Goal: Information Seeking & Learning: Learn about a topic

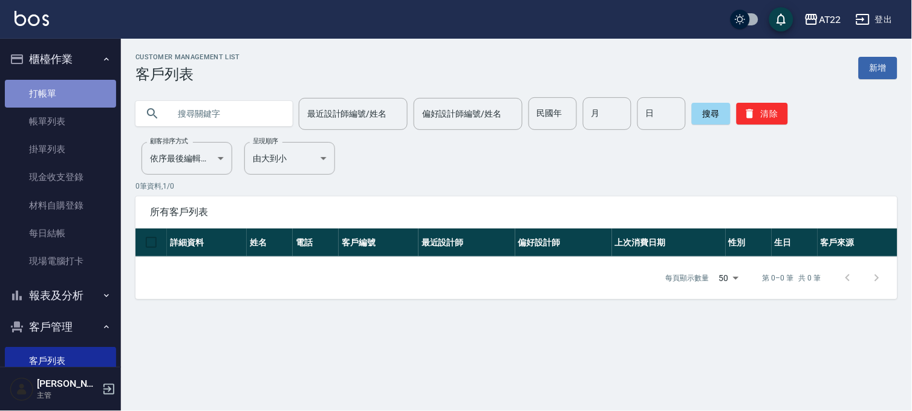
click at [62, 97] on link "打帳單" at bounding box center [60, 94] width 111 height 28
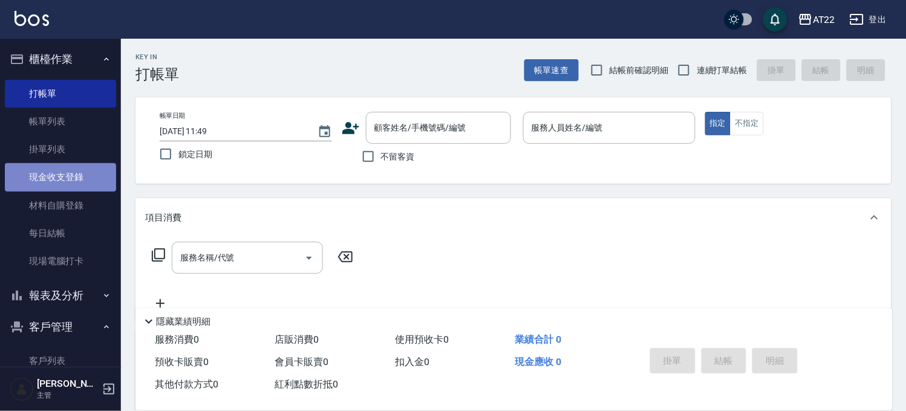
click at [71, 180] on link "現金收支登錄" at bounding box center [60, 177] width 111 height 28
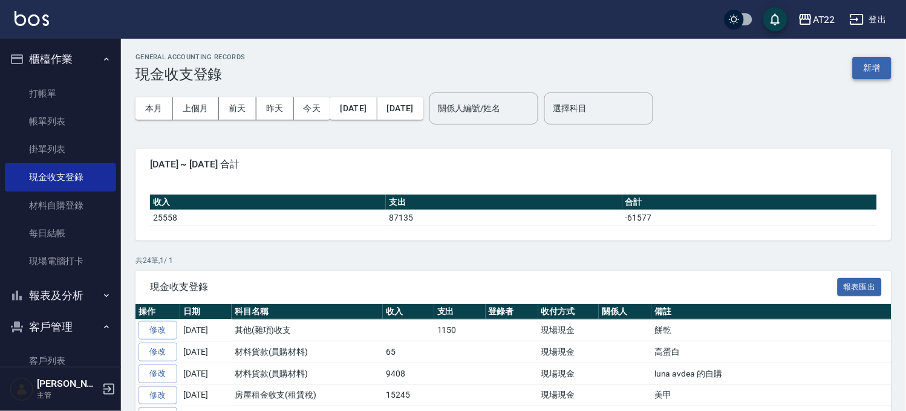
click at [867, 68] on button "新增" at bounding box center [872, 68] width 39 height 22
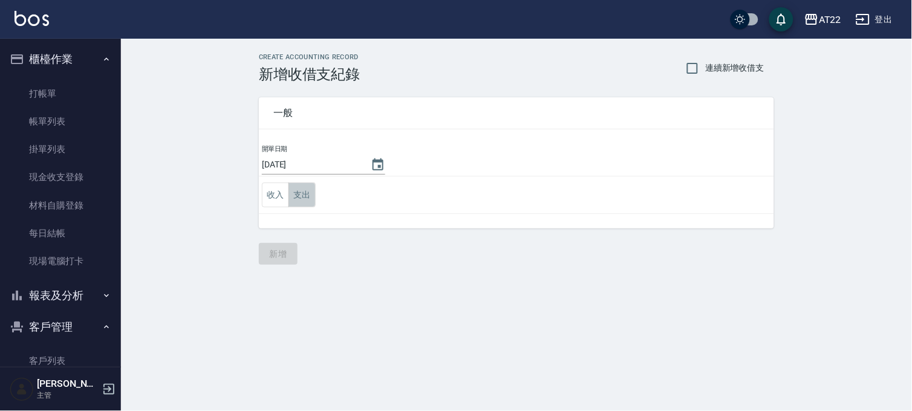
click at [304, 189] on button "支出" at bounding box center [301, 195] width 27 height 25
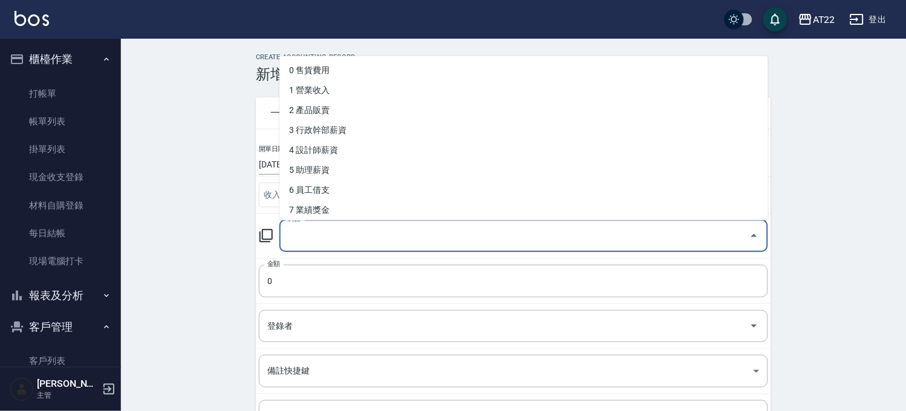
click at [408, 226] on input "科目" at bounding box center [515, 236] width 460 height 21
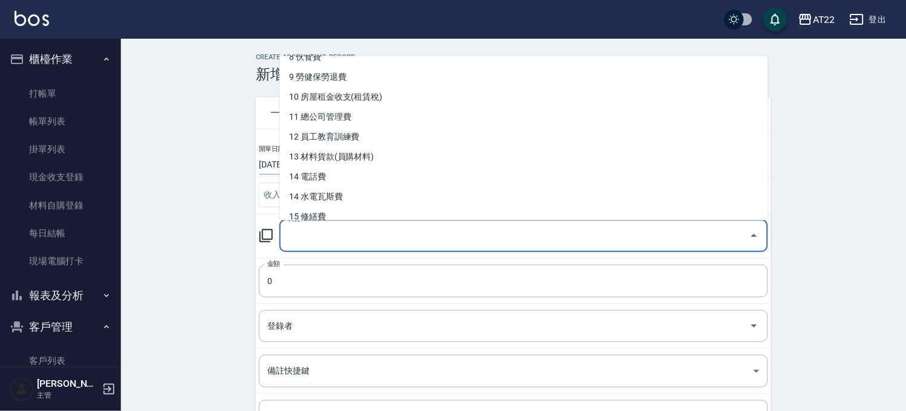
scroll to position [269, 0]
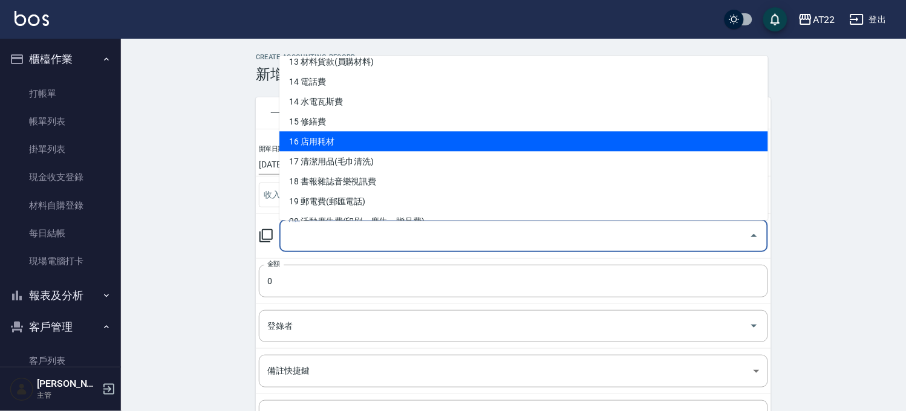
click at [362, 146] on li "16 店用耗材" at bounding box center [523, 141] width 489 height 20
type input "16 店用耗材"
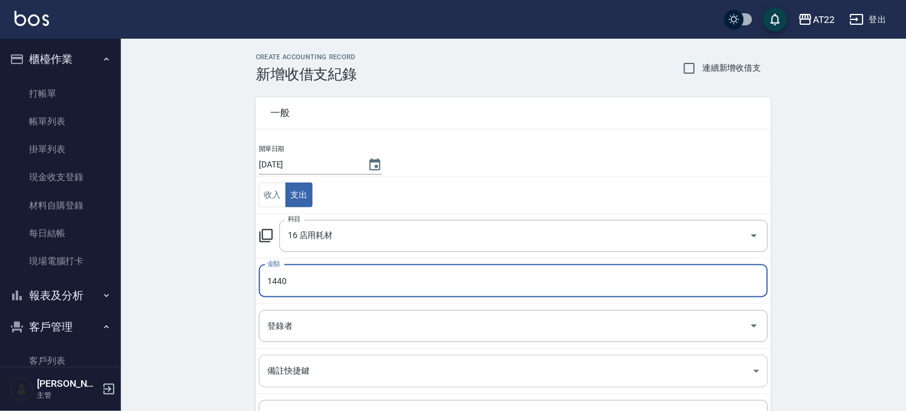
scroll to position [123, 0]
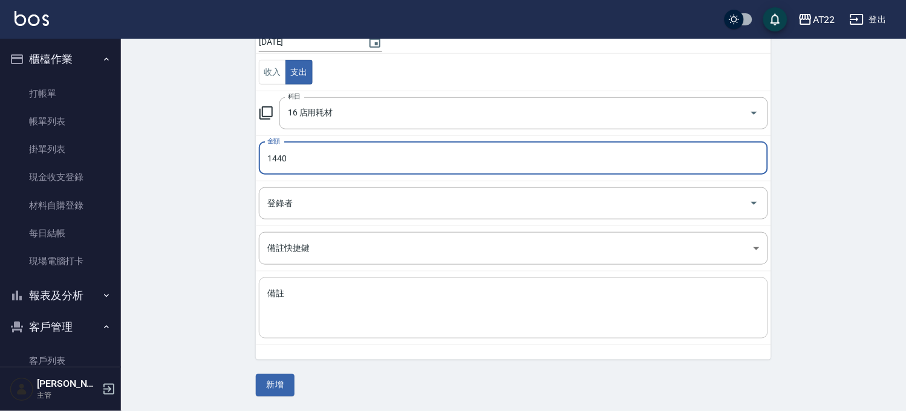
type input "1440"
click at [314, 288] on textarea "備註" at bounding box center [513, 308] width 492 height 41
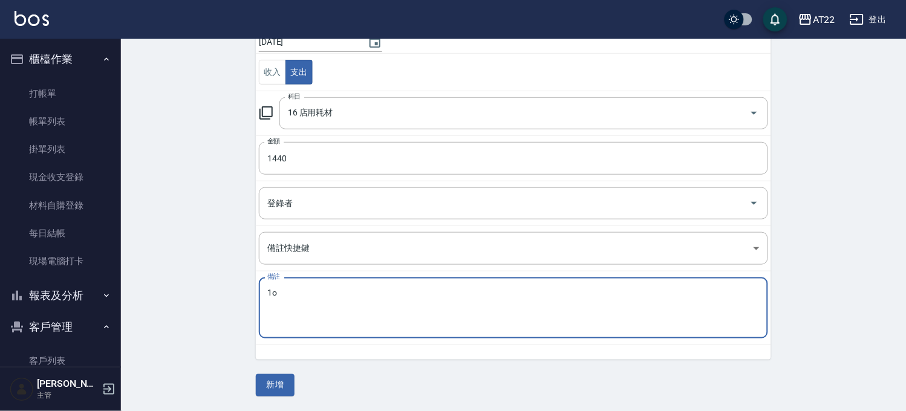
type textarea "1"
type textarea "貝巧思"
click at [364, 368] on div "一般 開單日期 [DATE] 收入 支出 科目 16 店用耗材 科目 金額 1440 金額 登錄者 登錄者 備註快捷鍵 ​ 備註快捷鍵 備註 貝巧思 x 備註…" at bounding box center [513, 178] width 515 height 437
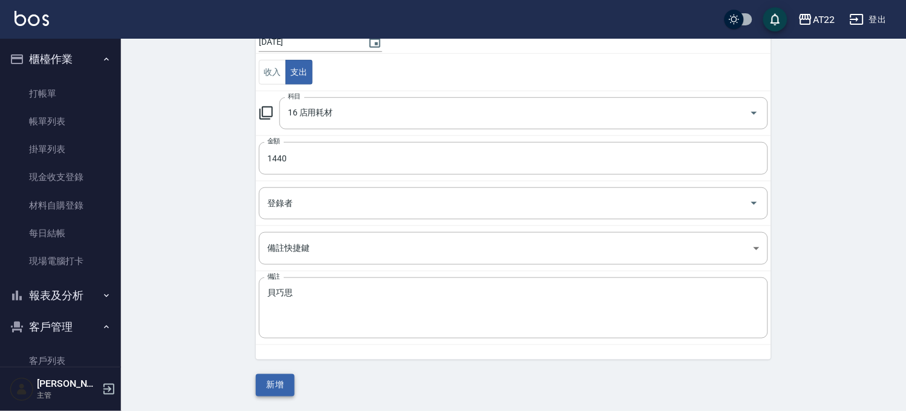
click at [276, 385] on button "新增" at bounding box center [275, 385] width 39 height 22
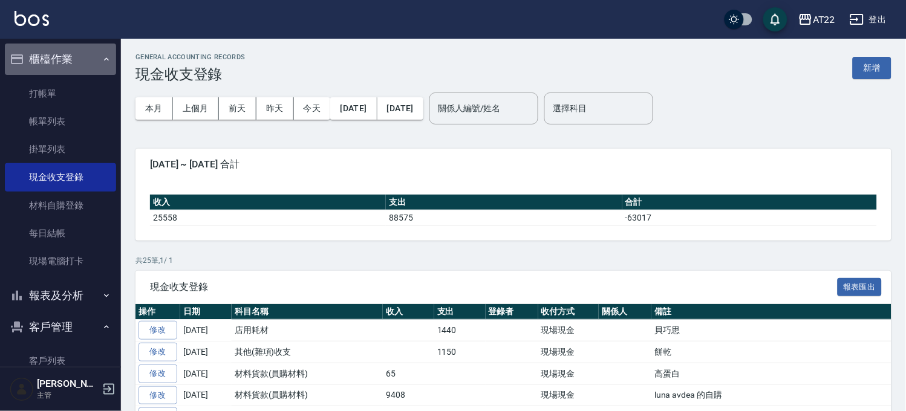
click at [87, 70] on button "櫃檯作業" at bounding box center [60, 59] width 111 height 31
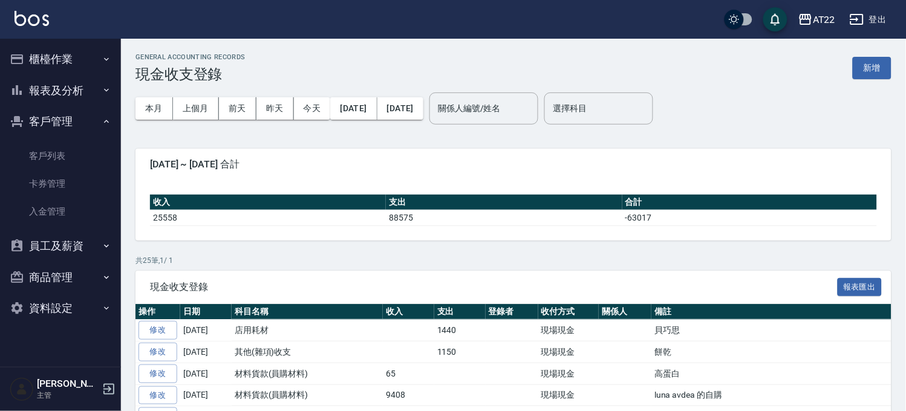
click at [82, 135] on button "客戶管理" at bounding box center [60, 121] width 111 height 31
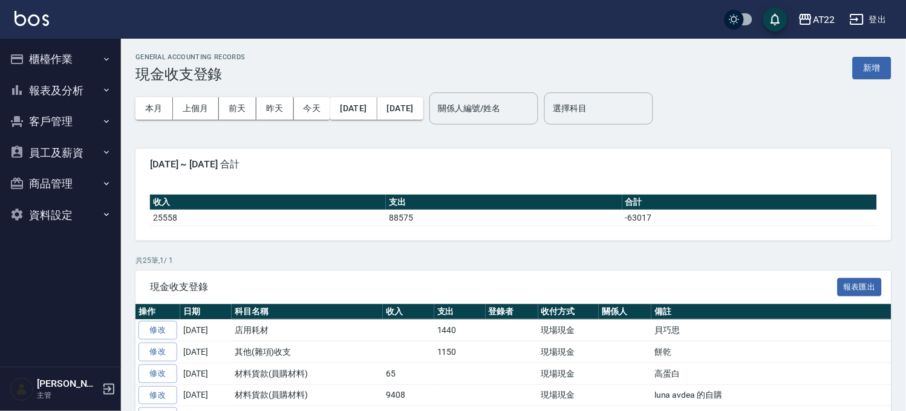
click at [79, 108] on button "客戶管理" at bounding box center [60, 121] width 111 height 31
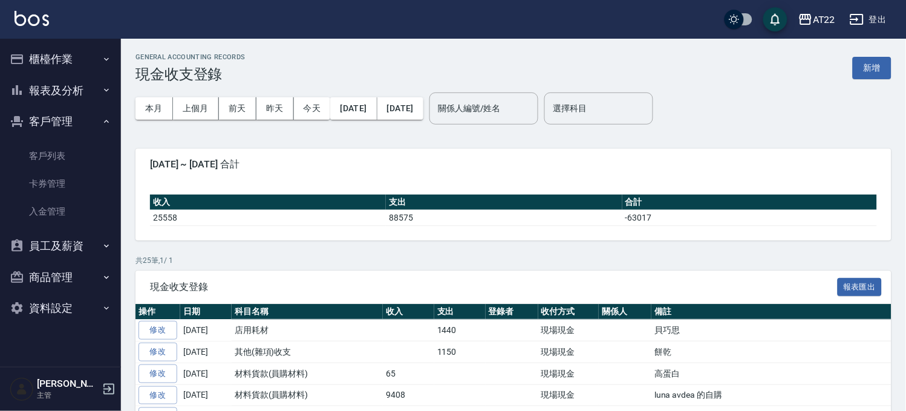
click at [76, 134] on button "客戶管理" at bounding box center [60, 121] width 111 height 31
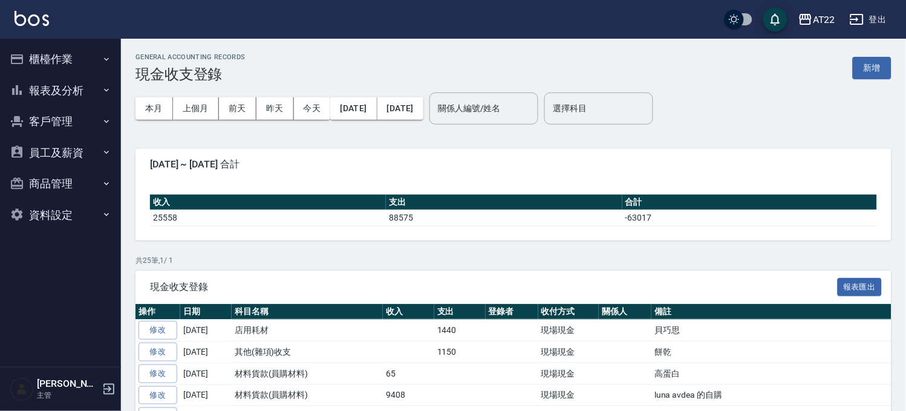
click at [82, 109] on button "客戶管理" at bounding box center [60, 121] width 111 height 31
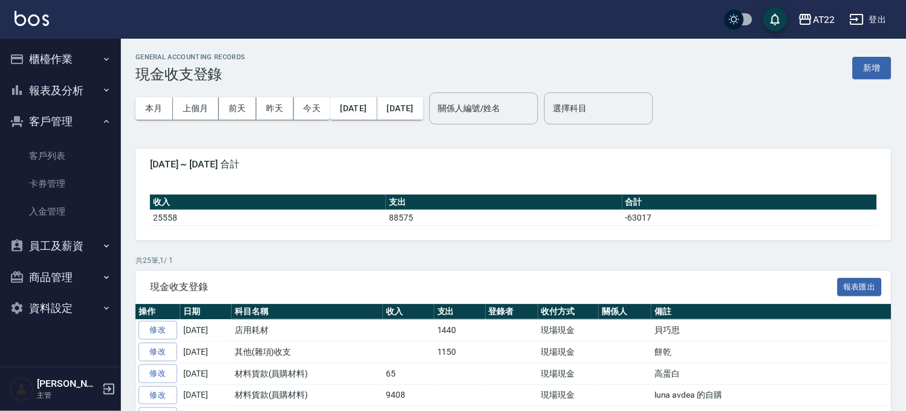
click at [89, 125] on button "客戶管理" at bounding box center [60, 121] width 111 height 31
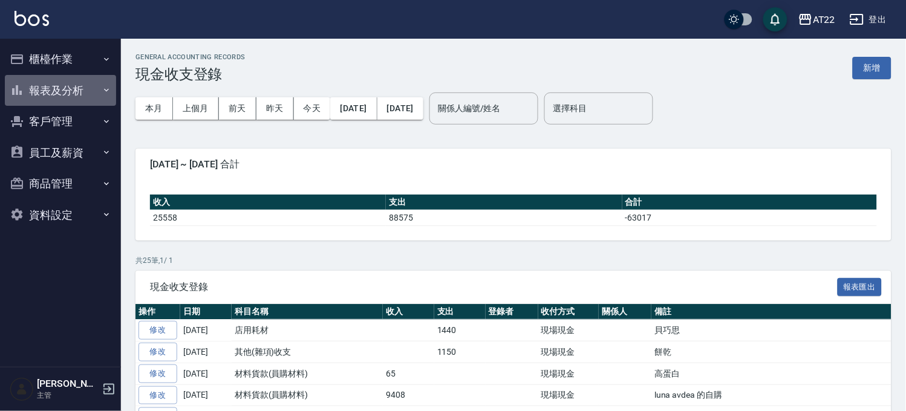
click at [94, 83] on button "報表及分析" at bounding box center [60, 90] width 111 height 31
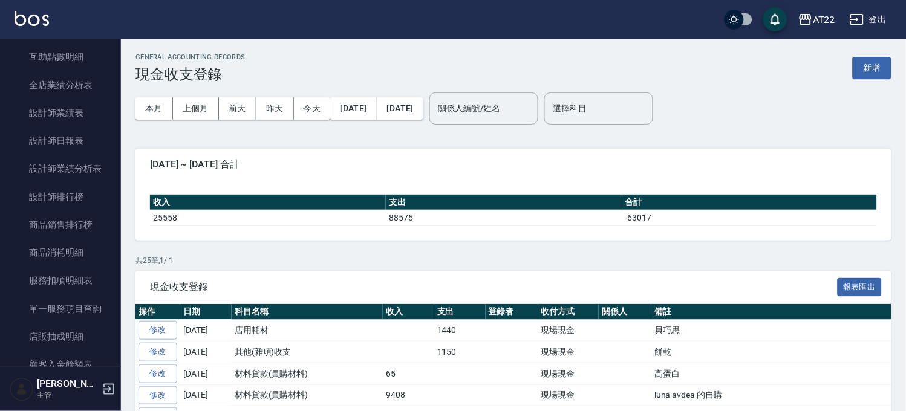
scroll to position [269, 0]
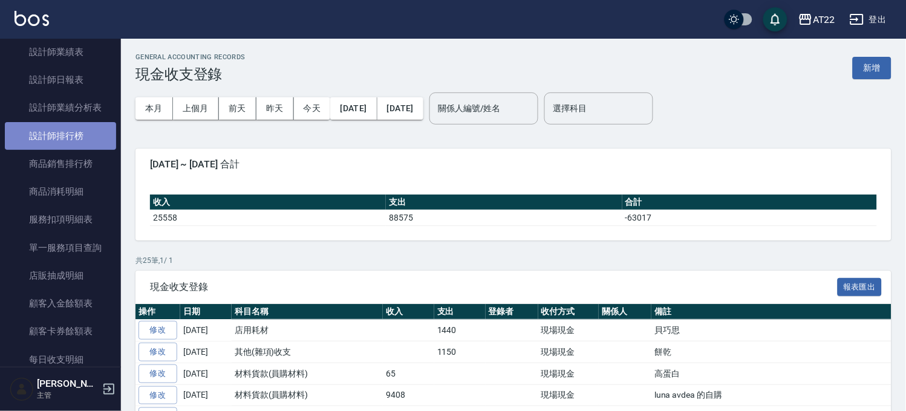
click at [79, 139] on link "設計師排行榜" at bounding box center [60, 136] width 111 height 28
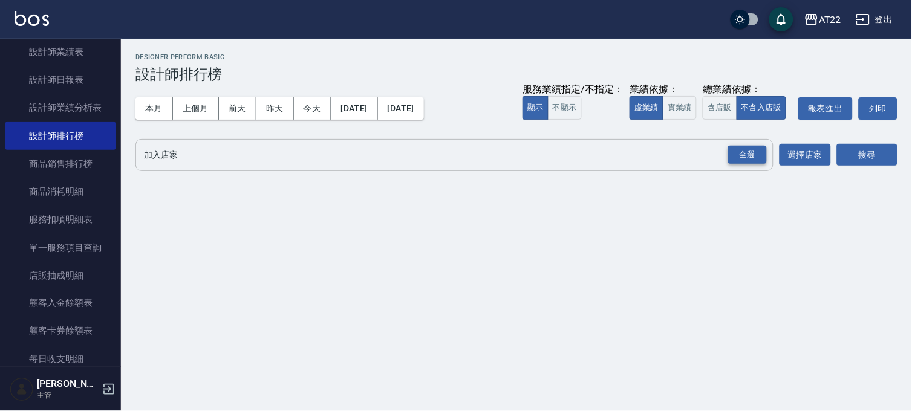
click at [754, 156] on div "全選" at bounding box center [747, 155] width 39 height 19
click at [859, 147] on button "搜尋" at bounding box center [867, 156] width 60 height 22
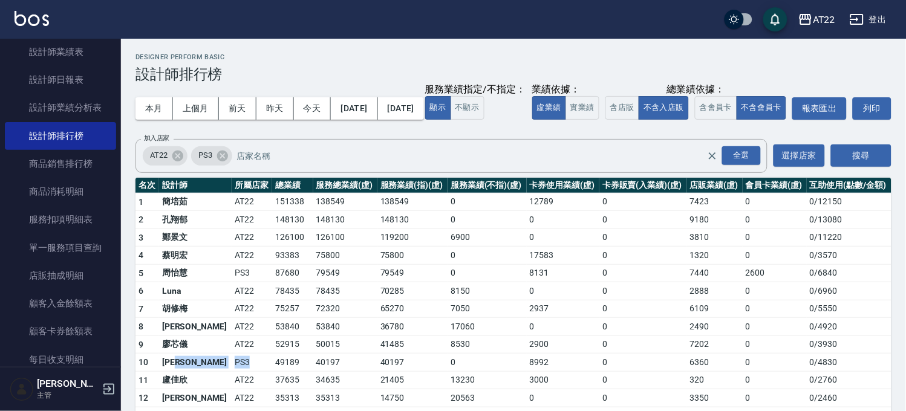
drag, startPoint x: 220, startPoint y: 383, endPoint x: 189, endPoint y: 388, distance: 31.8
click at [189, 372] on tr "10 林心儀 PS3 49189 40197 40197 0 8992 0 6360 0 0 / 4830" at bounding box center [513, 363] width 756 height 18
click at [189, 372] on td "[PERSON_NAME]" at bounding box center [195, 363] width 73 height 18
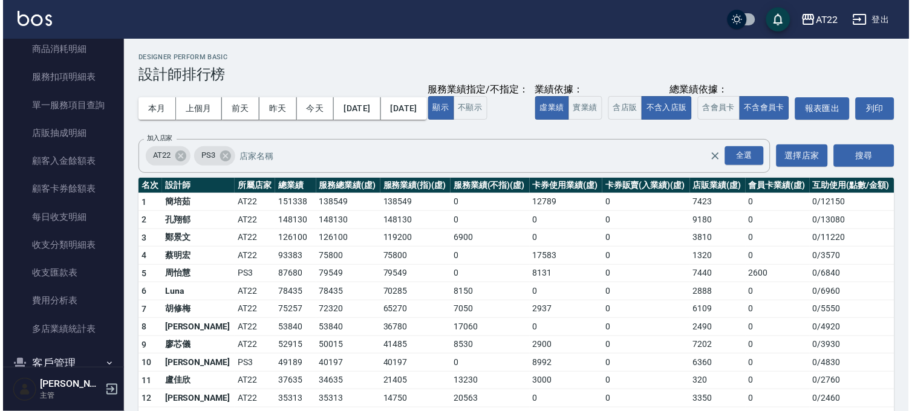
scroll to position [530, 0]
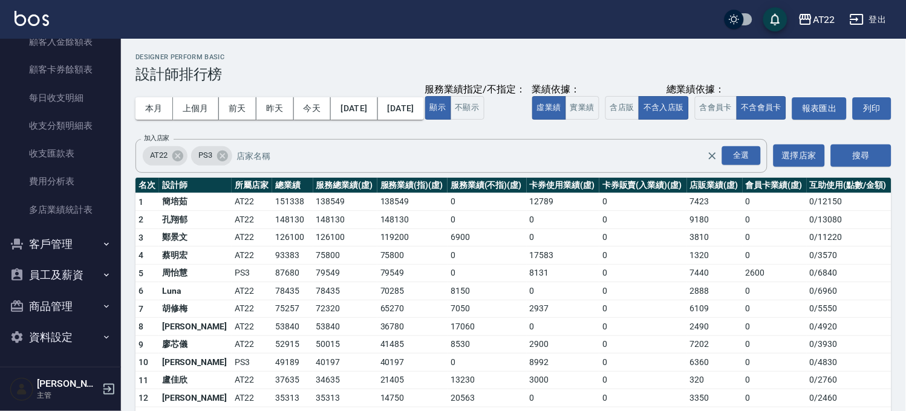
click at [58, 246] on button "客戶管理" at bounding box center [60, 244] width 111 height 31
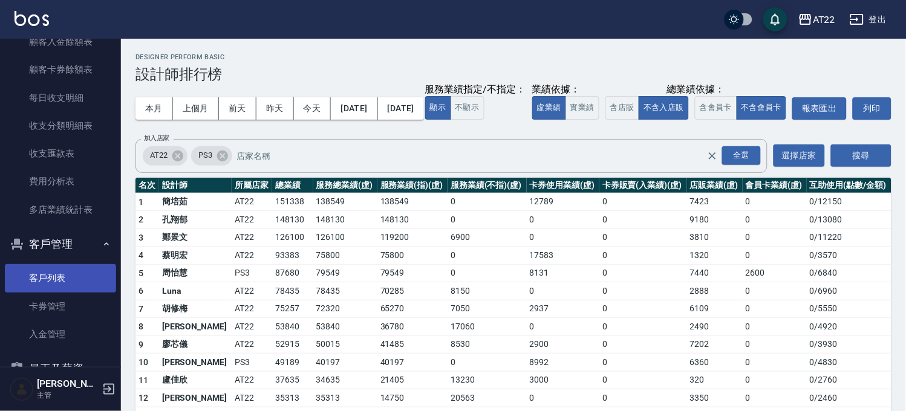
click at [60, 277] on link "客戶列表" at bounding box center [60, 278] width 111 height 28
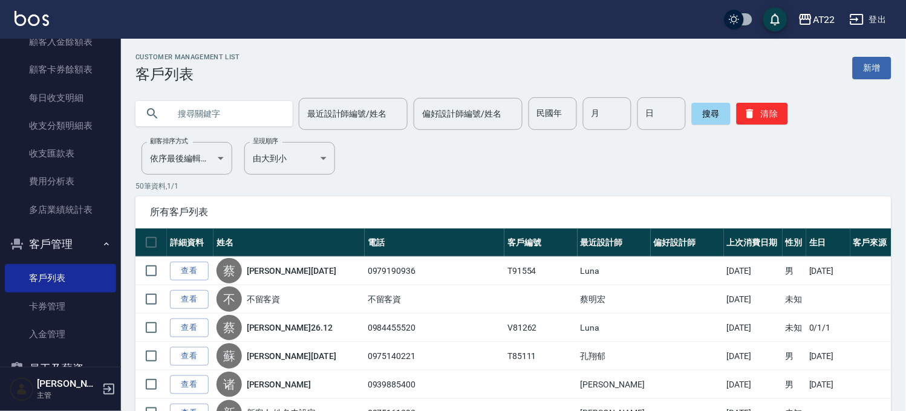
click at [221, 94] on div "最近設計師編號/姓名 最近設計師編號/姓名 偏好設計師編號/姓名 偏好設計師編號/姓名 民國年 民國年 月 月 日 日 搜尋 清除" at bounding box center [506, 106] width 770 height 47
click at [222, 118] on input "text" at bounding box center [226, 113] width 114 height 33
paste input "0928853655"
type input "0928853655"
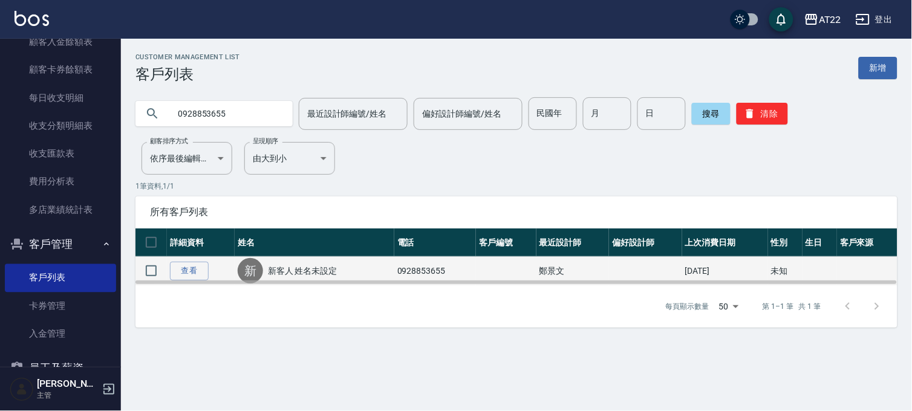
click at [330, 267] on link "新客人 姓名未設定" at bounding box center [303, 271] width 70 height 12
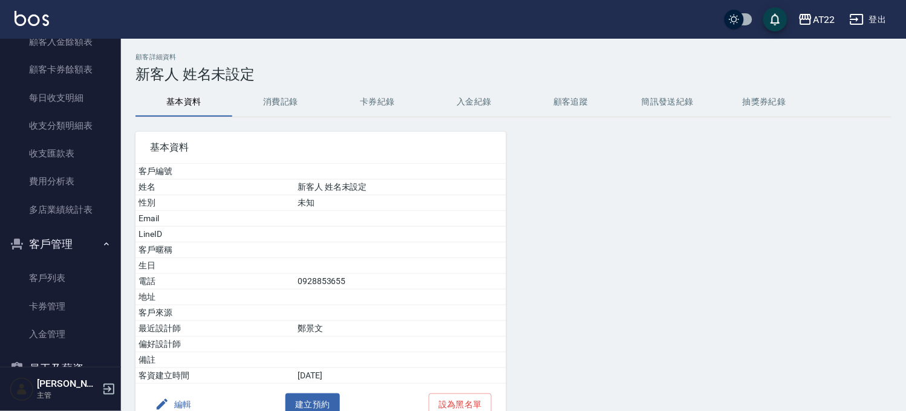
click at [282, 107] on button "消費記錄" at bounding box center [280, 102] width 97 height 29
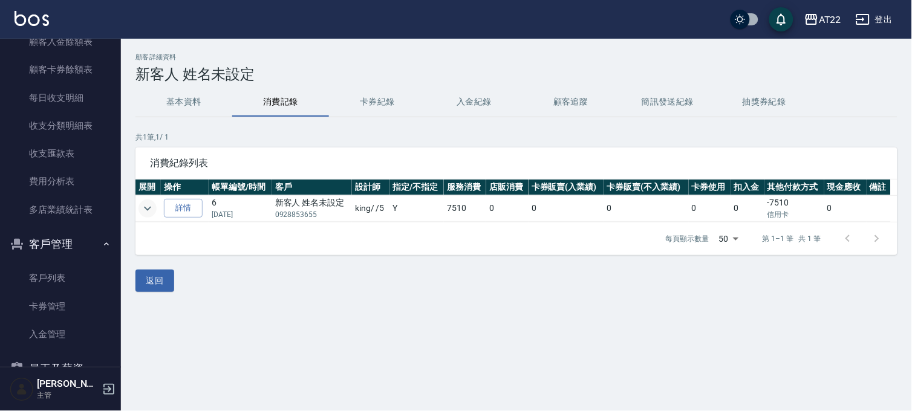
click at [149, 208] on icon "expand row" at bounding box center [147, 208] width 7 height 4
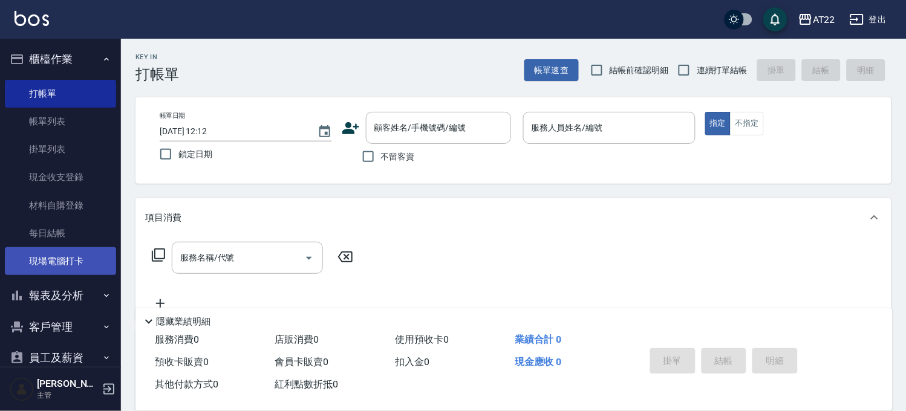
click at [65, 250] on link "現場電腦打卡" at bounding box center [60, 261] width 111 height 28
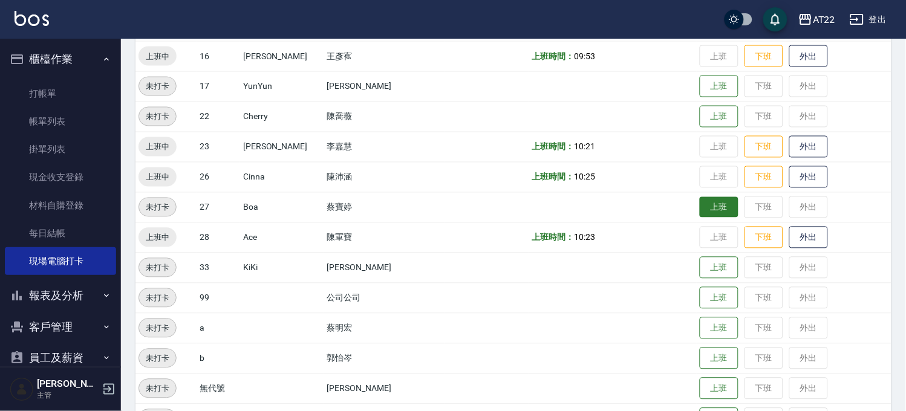
scroll to position [403, 0]
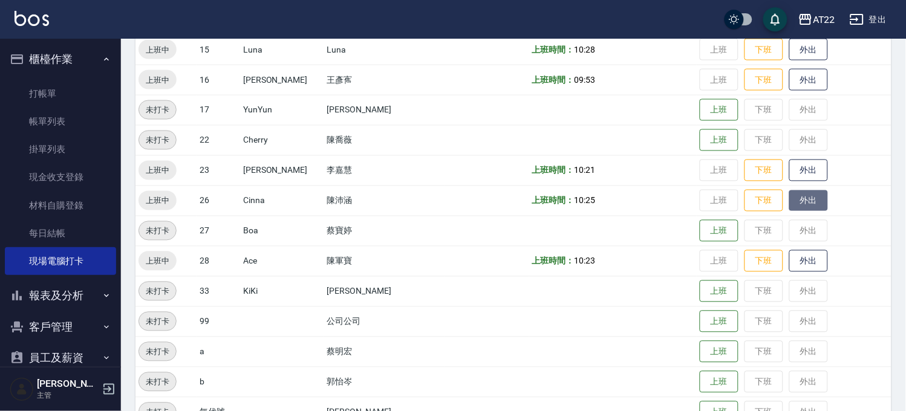
click at [790, 195] on button "外出" at bounding box center [808, 201] width 39 height 21
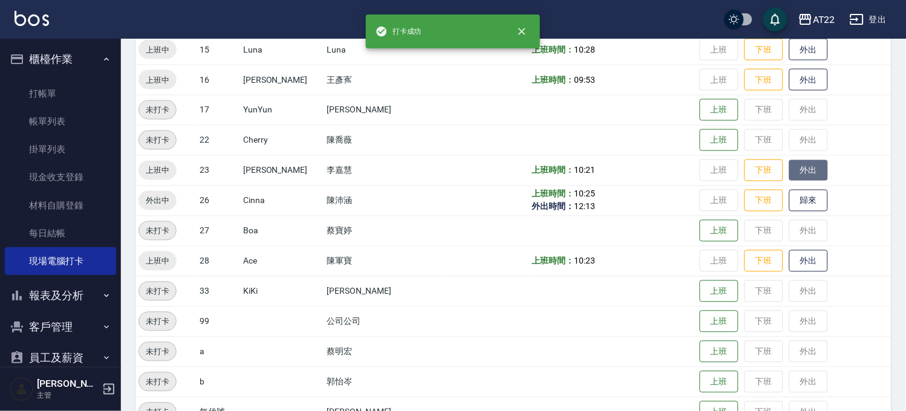
click at [789, 172] on button "外出" at bounding box center [808, 170] width 39 height 21
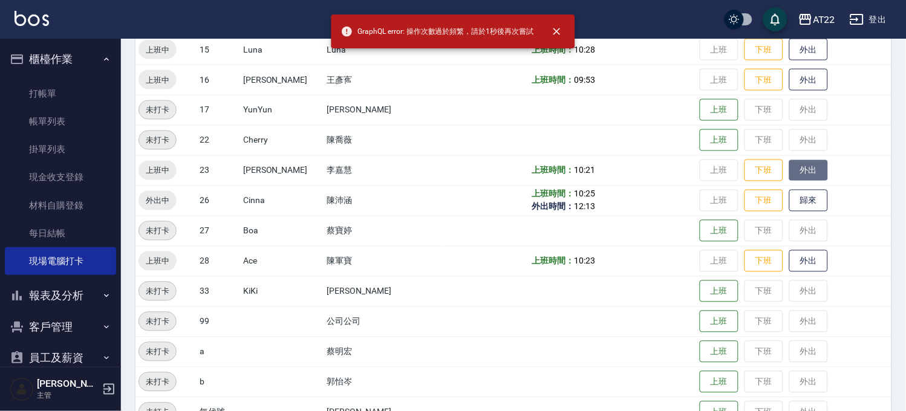
click at [789, 172] on button "外出" at bounding box center [808, 170] width 39 height 21
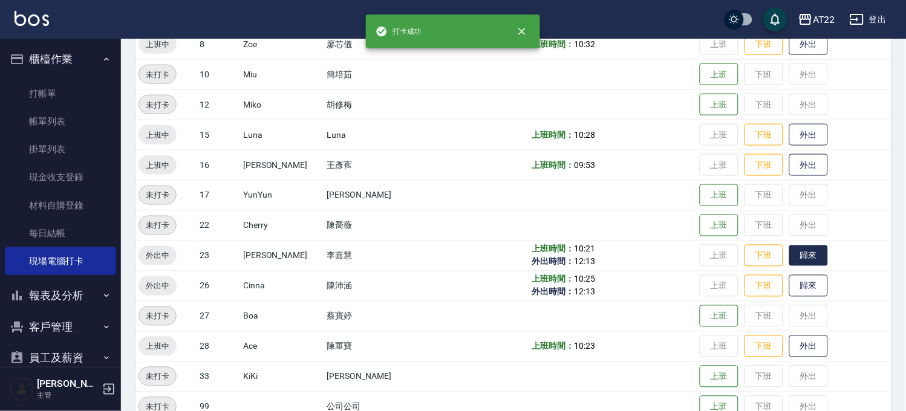
scroll to position [269, 0]
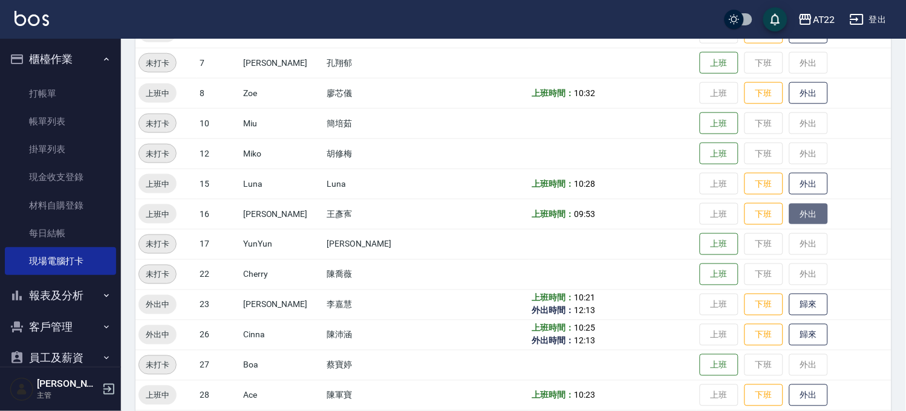
click at [789, 219] on button "外出" at bounding box center [808, 214] width 39 height 21
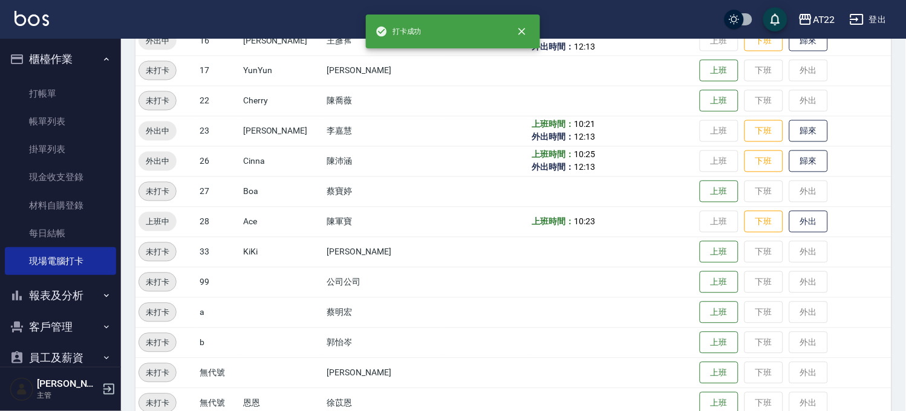
scroll to position [524, 0]
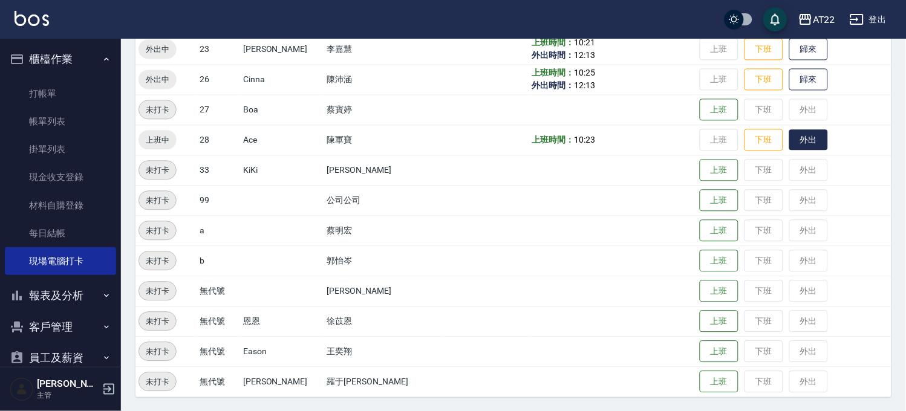
click at [789, 135] on button "外出" at bounding box center [808, 139] width 39 height 21
click at [50, 60] on button "櫃檯作業" at bounding box center [60, 59] width 111 height 31
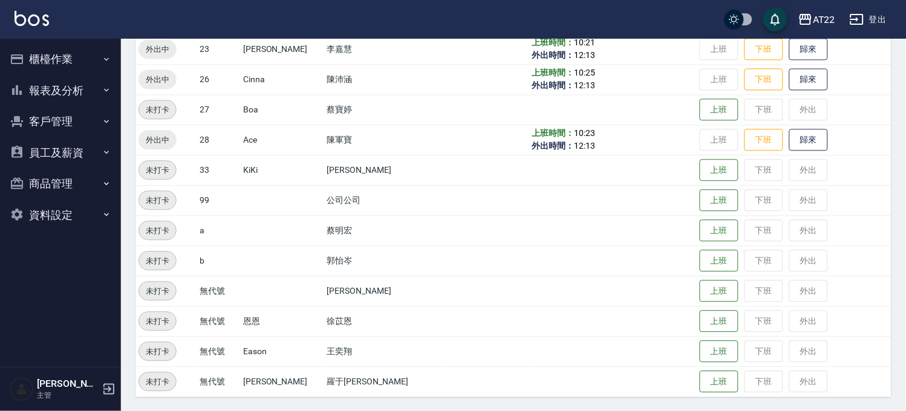
click at [50, 60] on button "櫃檯作業" at bounding box center [60, 59] width 111 height 31
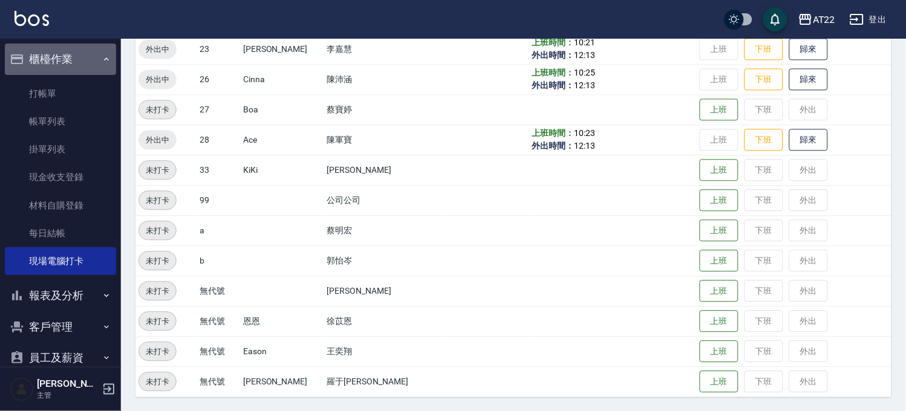
click at [83, 47] on button "櫃檯作業" at bounding box center [60, 59] width 111 height 31
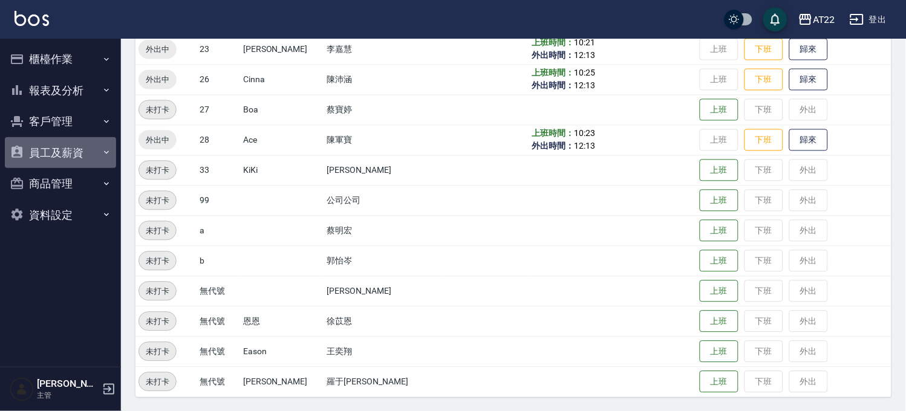
click at [91, 158] on button "員工及薪資" at bounding box center [60, 152] width 111 height 31
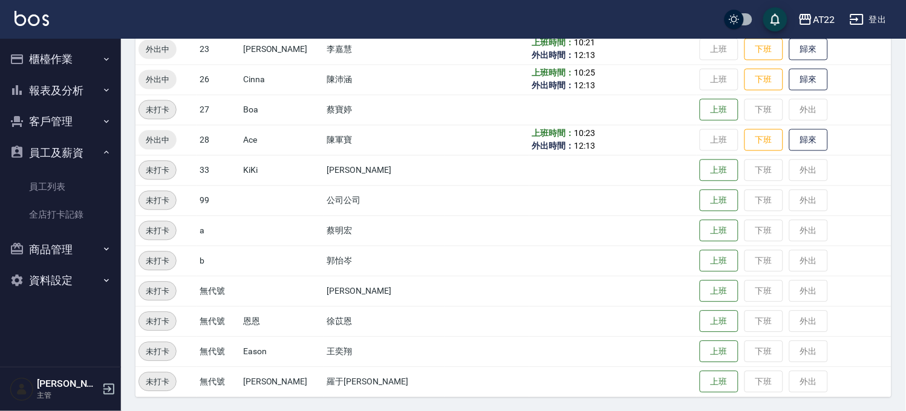
click at [97, 151] on button "員工及薪資" at bounding box center [60, 152] width 111 height 31
click at [93, 108] on button "客戶管理" at bounding box center [60, 121] width 111 height 31
click at [93, 94] on button "報表及分析" at bounding box center [60, 90] width 111 height 31
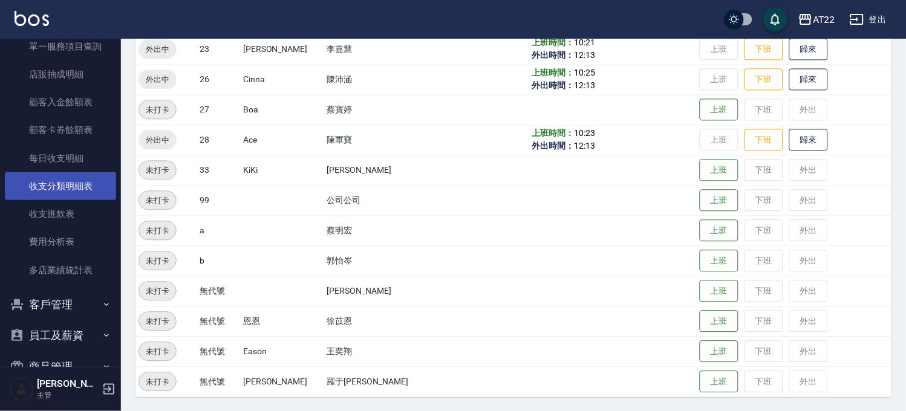
scroll to position [269, 0]
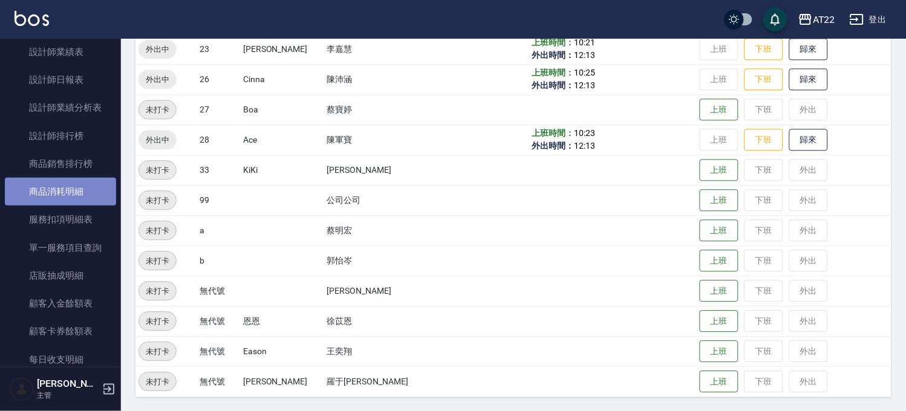
click at [74, 183] on link "商品消耗明細" at bounding box center [60, 192] width 111 height 28
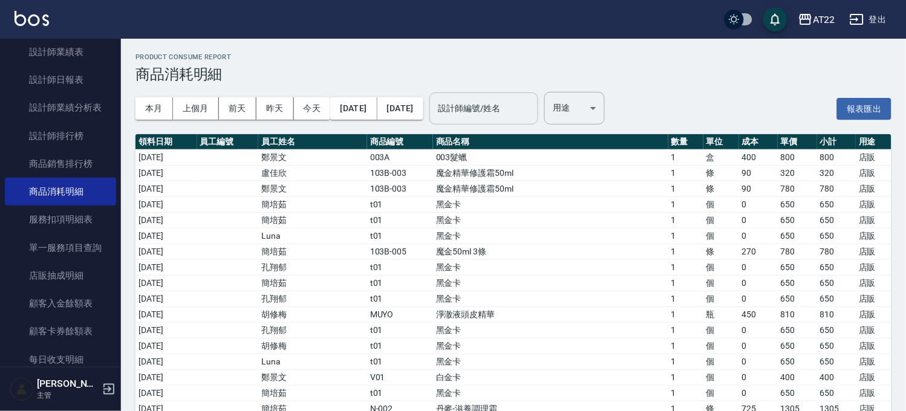
click at [501, 122] on div "設計師編號/姓名" at bounding box center [483, 109] width 109 height 32
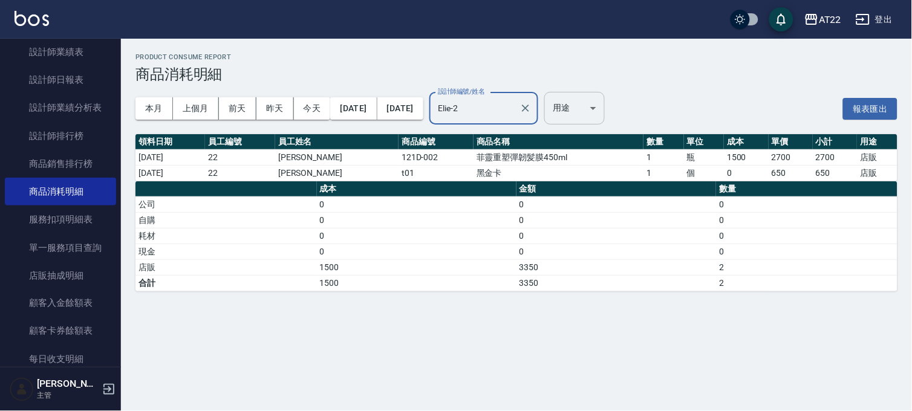
type input "Elie-2"
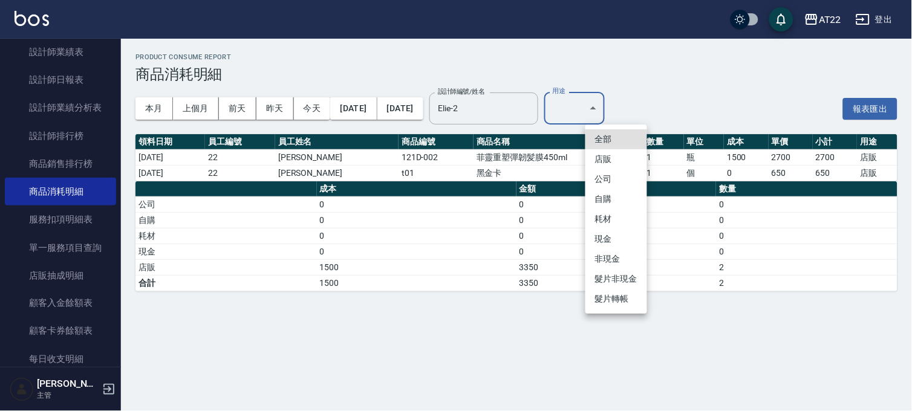
click at [625, 111] on body "AT22 登出 櫃檯作業 打帳單 帳單列表 掛單列表 現金收支登錄 材料自購登錄 每日結帳 現場電腦打卡 報表及分析 報表目錄 店家區間累計表 店家日報表 店…" at bounding box center [456, 205] width 912 height 411
click at [610, 195] on li "自購" at bounding box center [616, 199] width 62 height 20
type input "自購"
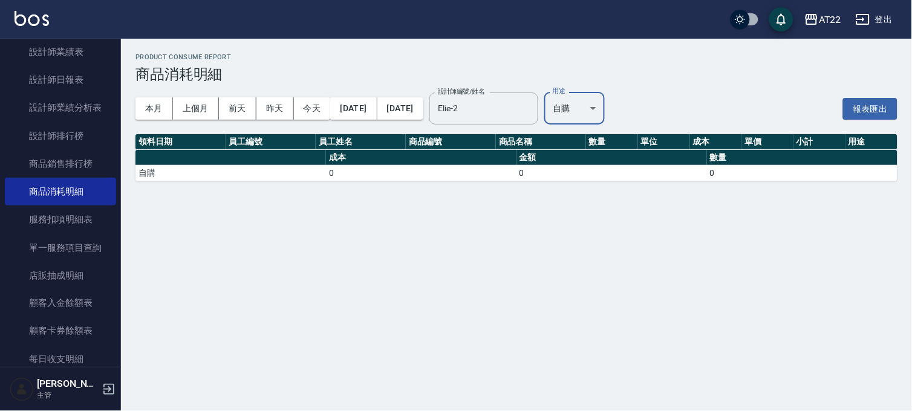
click at [630, 113] on body "AT22 登出 櫃檯作業 打帳單 帳單列表 掛單列表 現金收支登錄 材料自購登錄 每日結帳 現場電腦打卡 報表及分析 報表目錄 店家區間累計表 店家日報表 店…" at bounding box center [456, 205] width 912 height 411
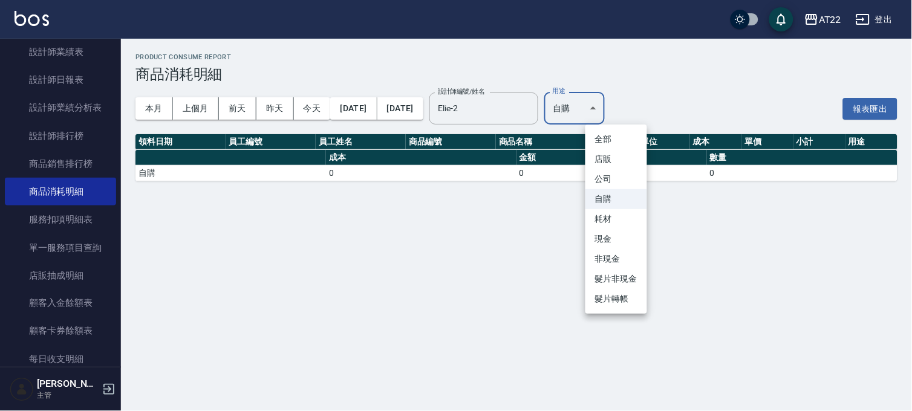
click at [630, 113] on div at bounding box center [456, 205] width 912 height 411
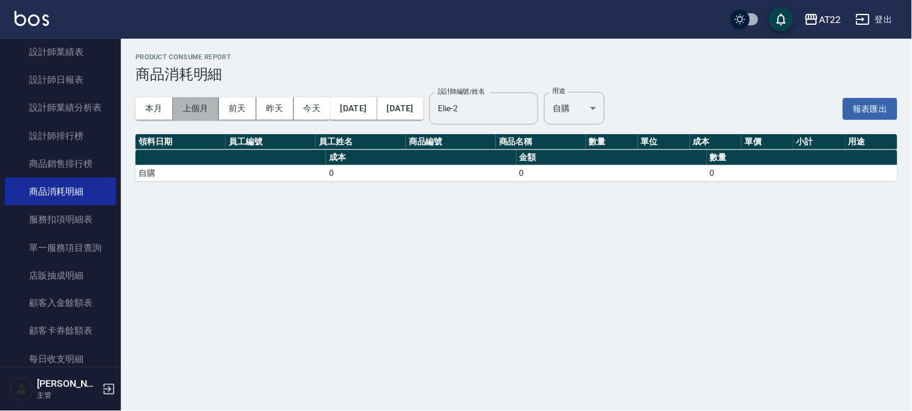
click at [207, 109] on button "上個月" at bounding box center [196, 108] width 46 height 22
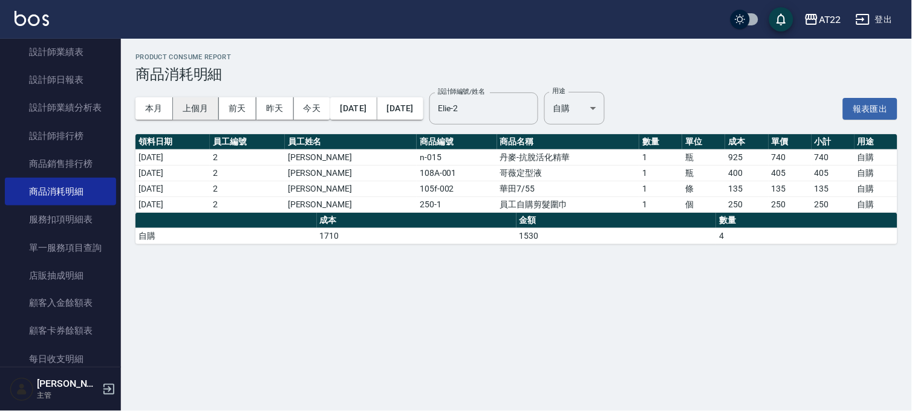
click at [197, 112] on button "上個月" at bounding box center [196, 108] width 46 height 22
click at [377, 104] on button "2025/08/01" at bounding box center [353, 108] width 47 height 22
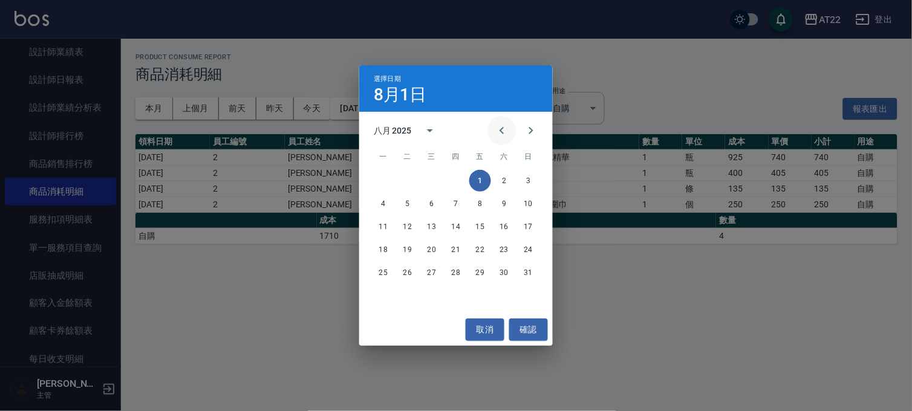
click at [500, 128] on icon "Previous month" at bounding box center [502, 130] width 15 height 15
click at [401, 179] on button "1" at bounding box center [408, 181] width 22 height 22
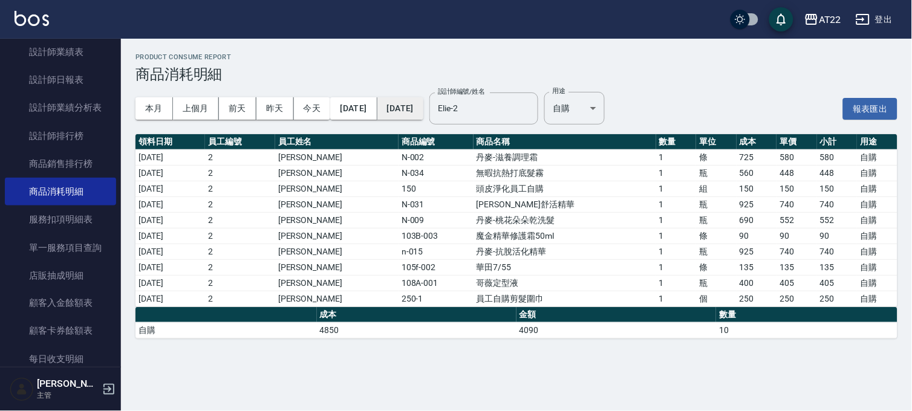
click at [423, 116] on button "2025/08/31" at bounding box center [400, 108] width 46 height 22
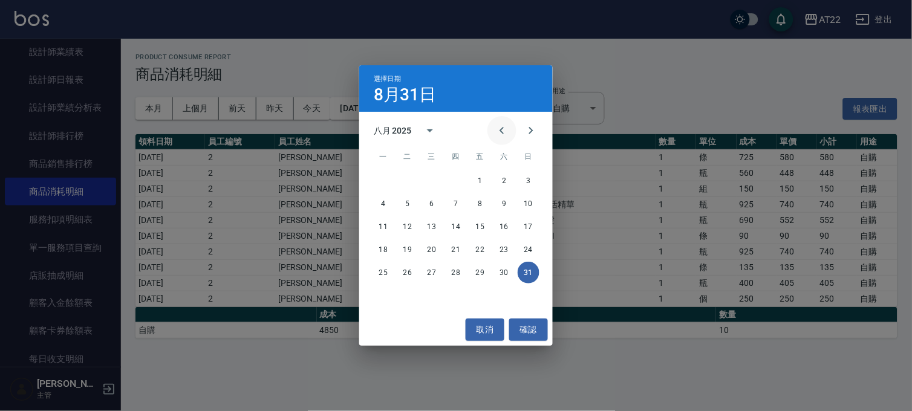
click at [508, 129] on icon "Previous month" at bounding box center [502, 130] width 15 height 15
click at [452, 273] on button "31" at bounding box center [456, 273] width 22 height 22
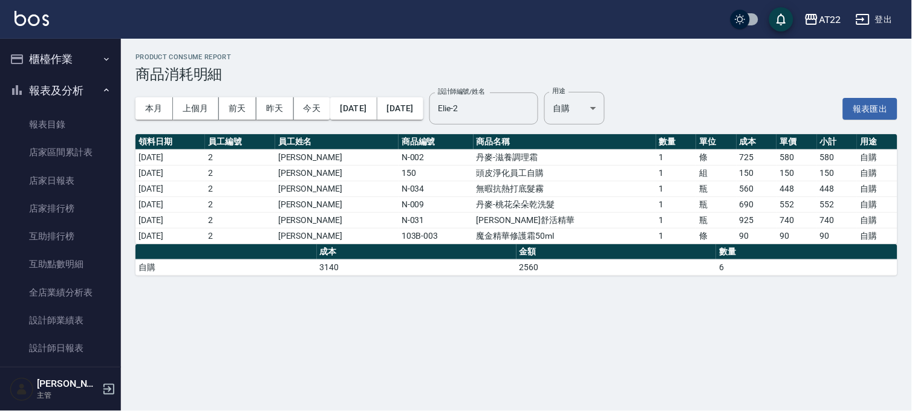
click at [90, 83] on button "報表及分析" at bounding box center [60, 90] width 111 height 31
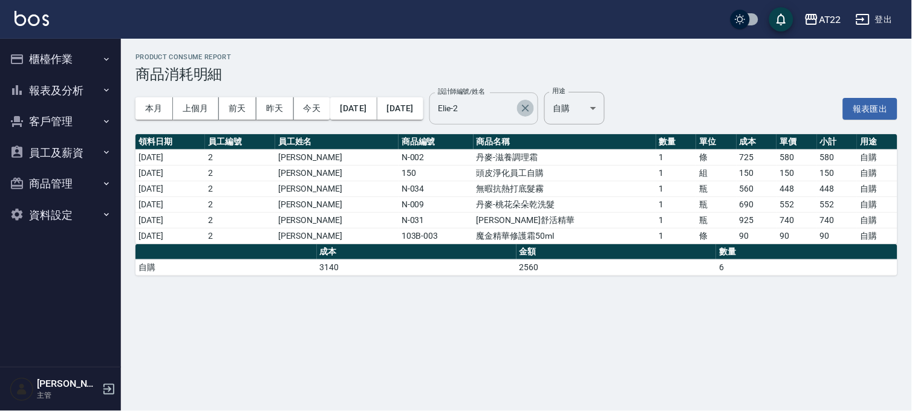
click at [534, 116] on button "Clear" at bounding box center [525, 108] width 17 height 17
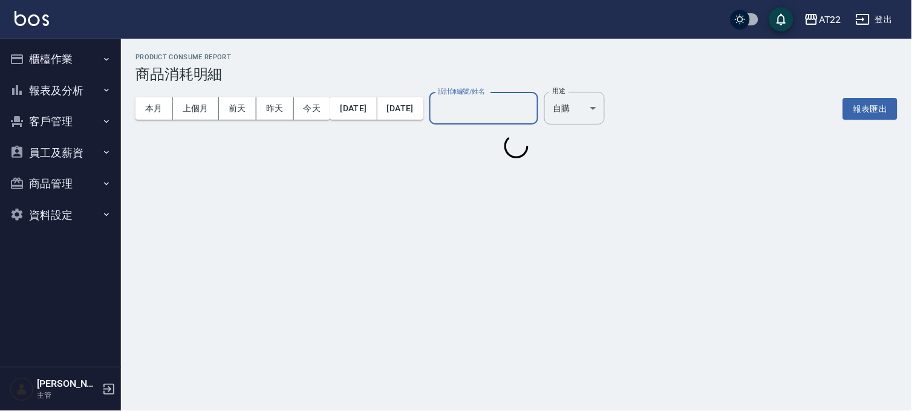
click at [506, 110] on input "設計師編號/姓名" at bounding box center [484, 108] width 98 height 21
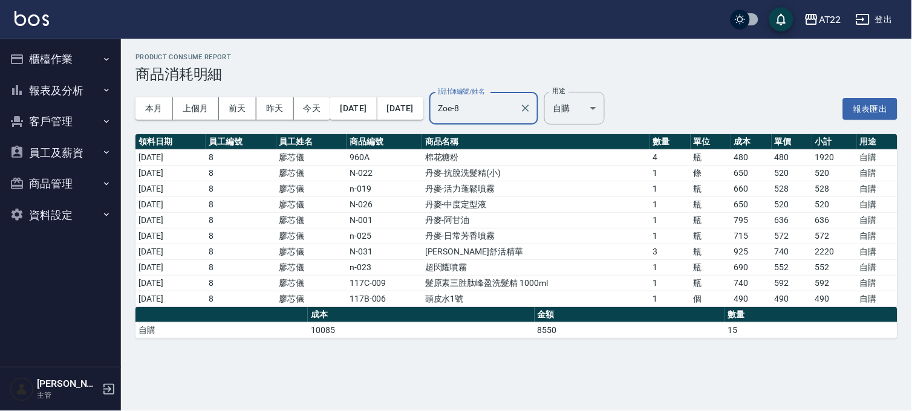
type input "Zoe-8"
click at [68, 134] on button "客戶管理" at bounding box center [60, 121] width 111 height 31
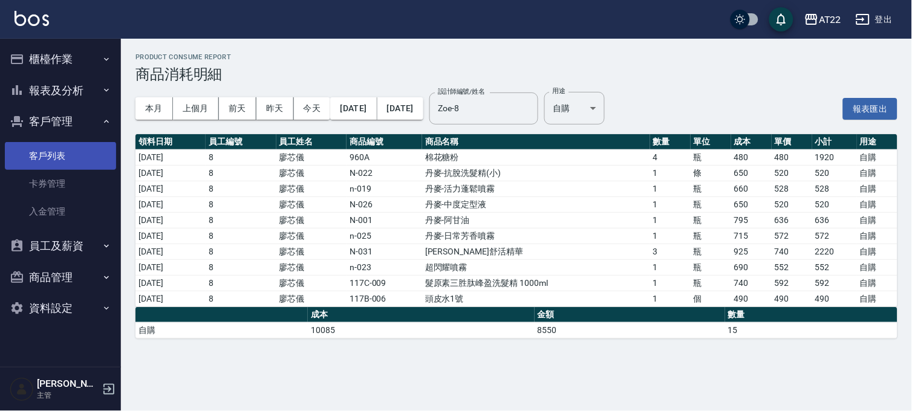
click at [64, 155] on link "客戶列表" at bounding box center [60, 156] width 111 height 28
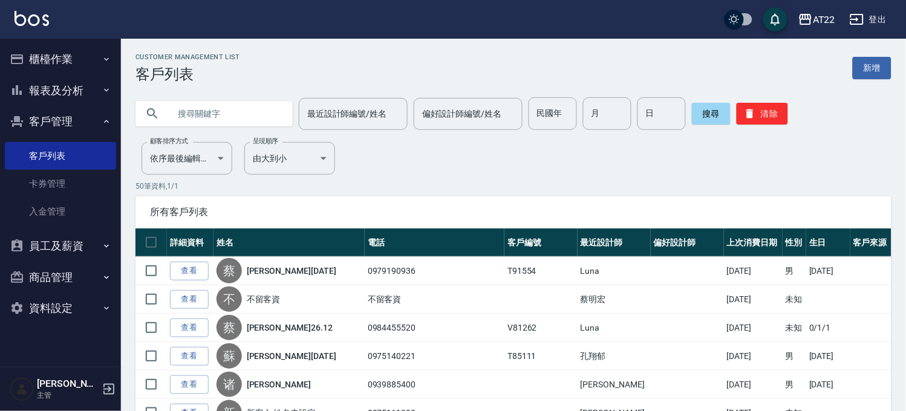
click at [250, 114] on input "text" at bounding box center [226, 113] width 114 height 33
type input "0921603058"
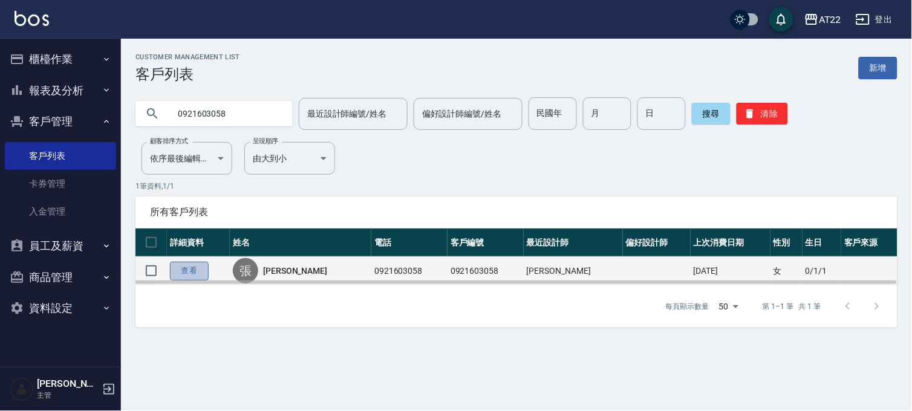
click at [192, 267] on link "查看" at bounding box center [189, 271] width 39 height 19
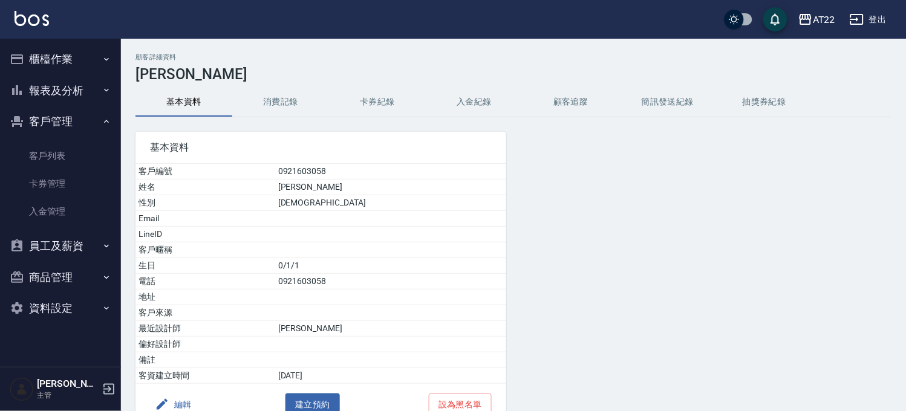
click at [279, 106] on button "消費記錄" at bounding box center [280, 102] width 97 height 29
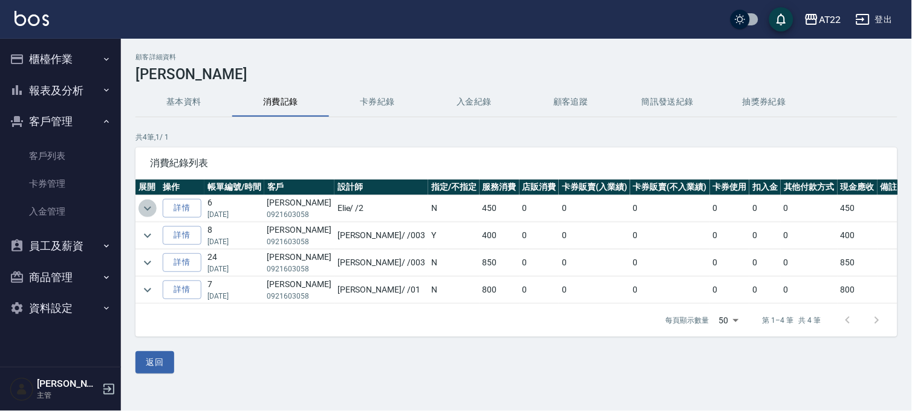
click at [143, 207] on icon "expand row" at bounding box center [147, 208] width 15 height 15
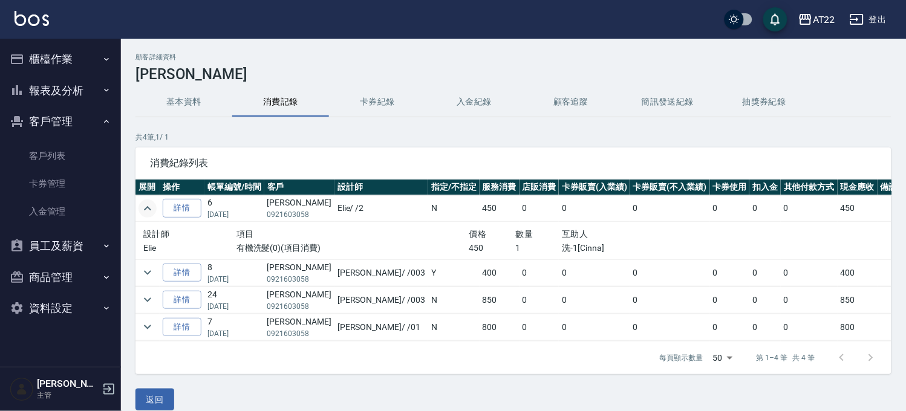
click at [143, 207] on icon "expand row" at bounding box center [147, 208] width 15 height 15
